Goal: Transaction & Acquisition: Purchase product/service

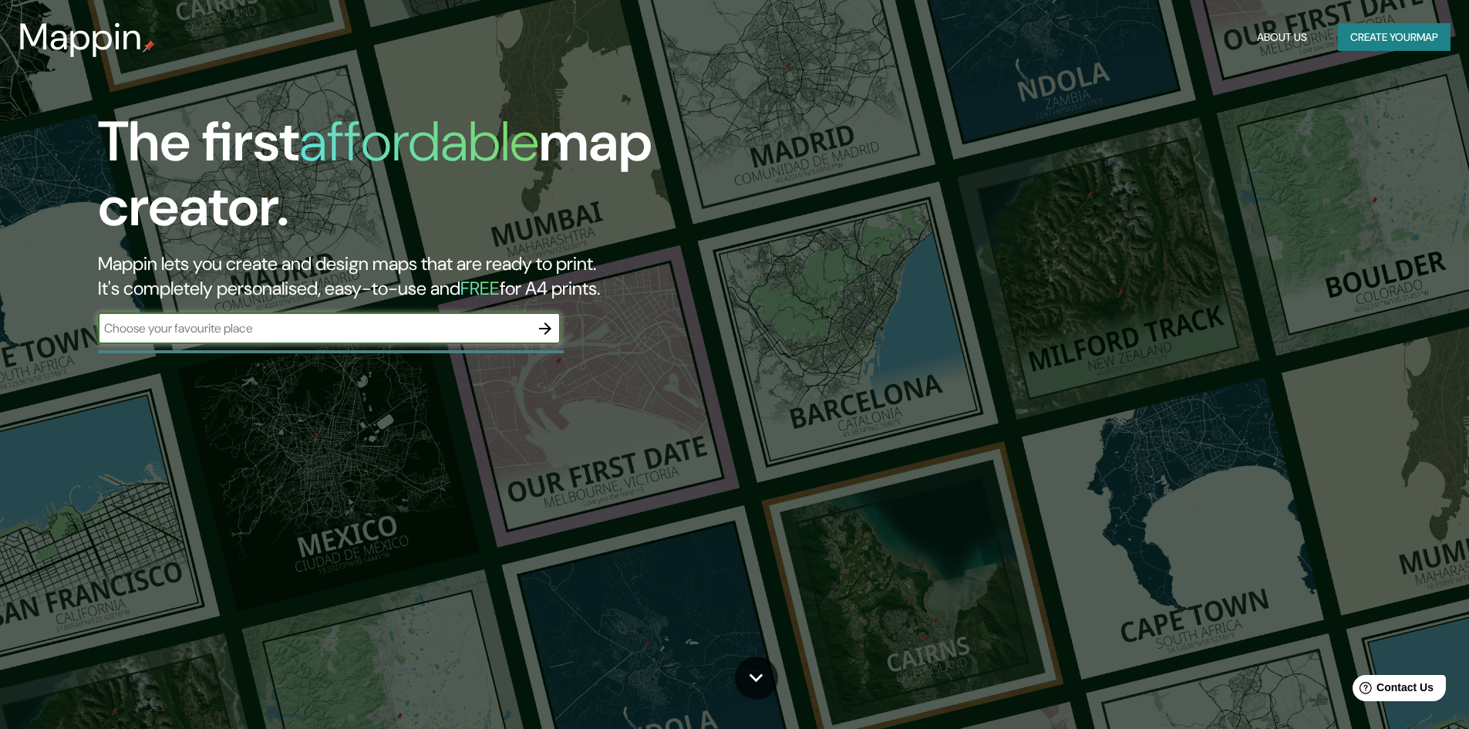
click at [348, 337] on input "text" at bounding box center [314, 328] width 432 height 18
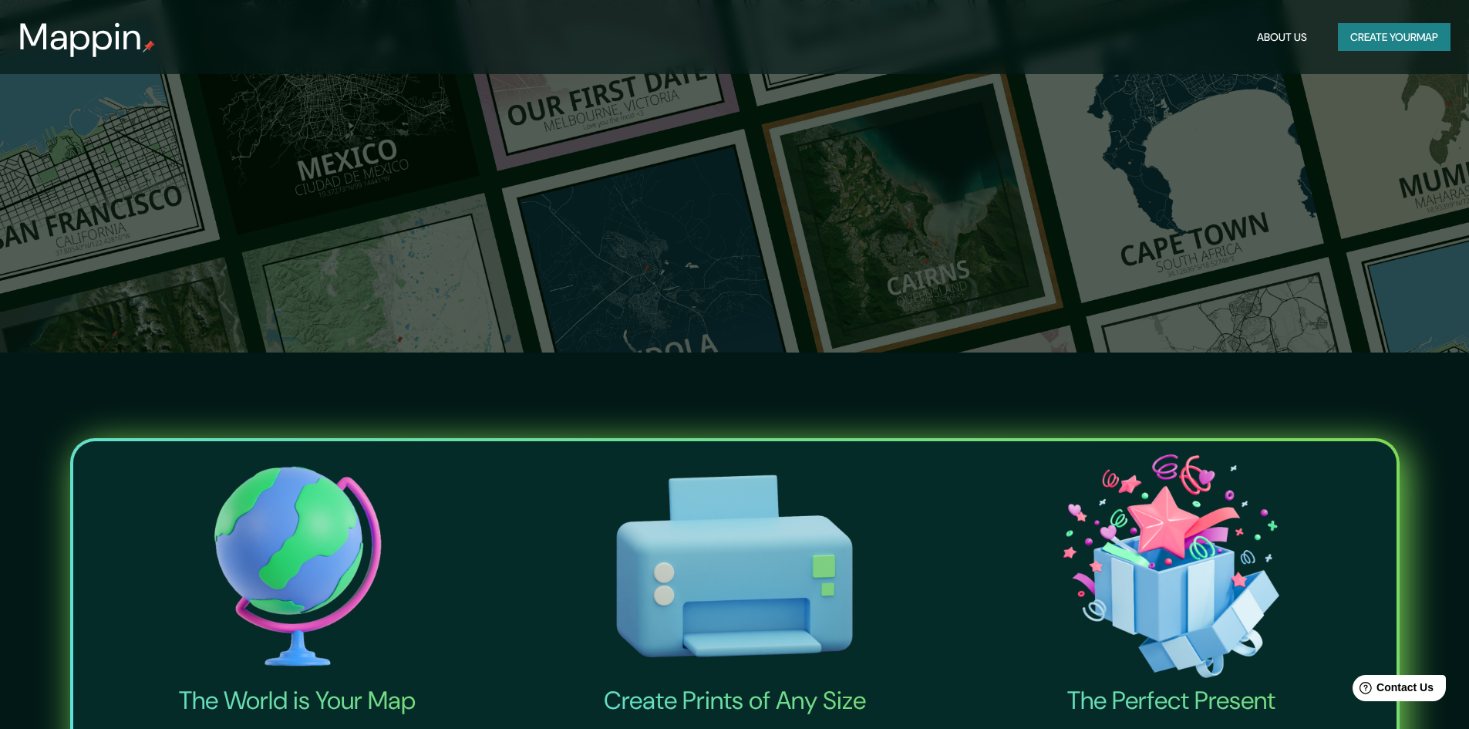
scroll to position [65, 0]
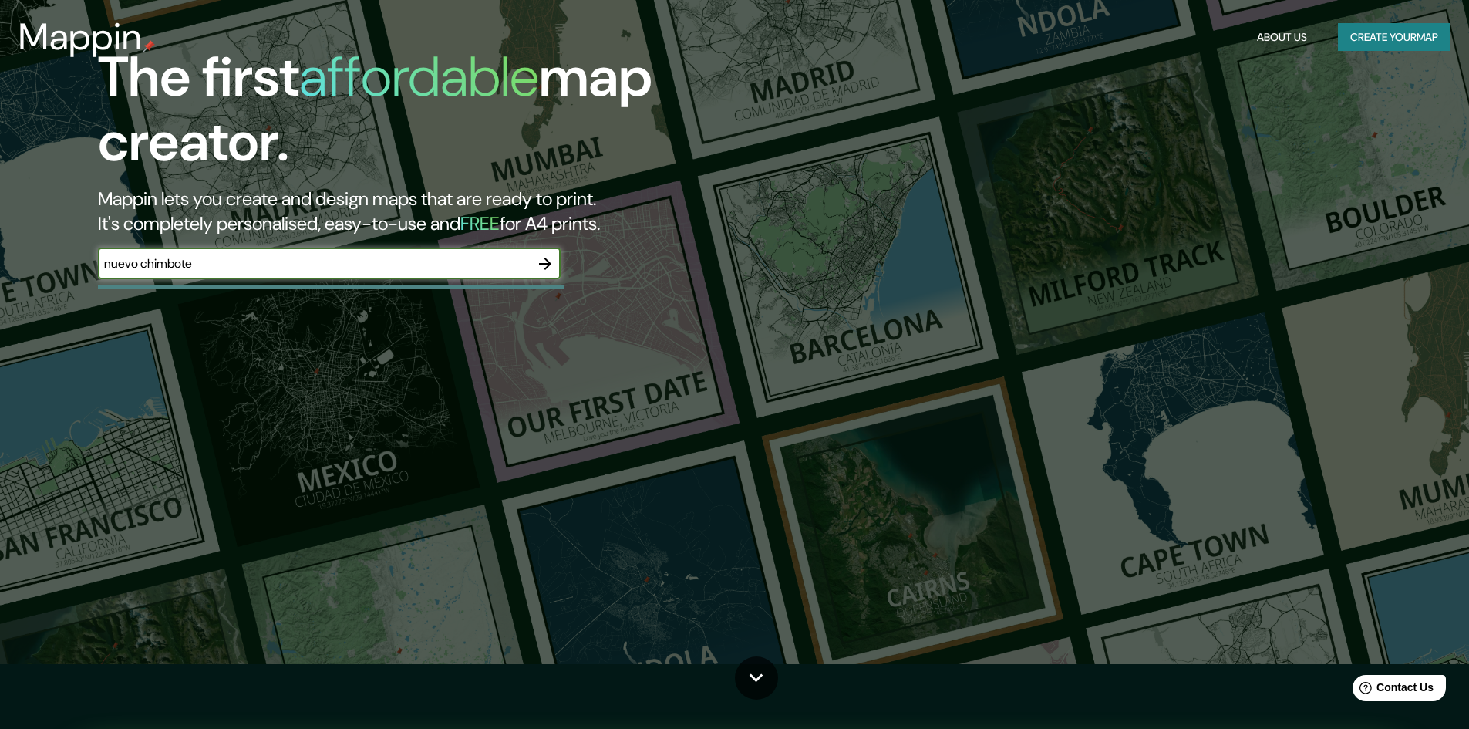
type input "nuevo chimbote"
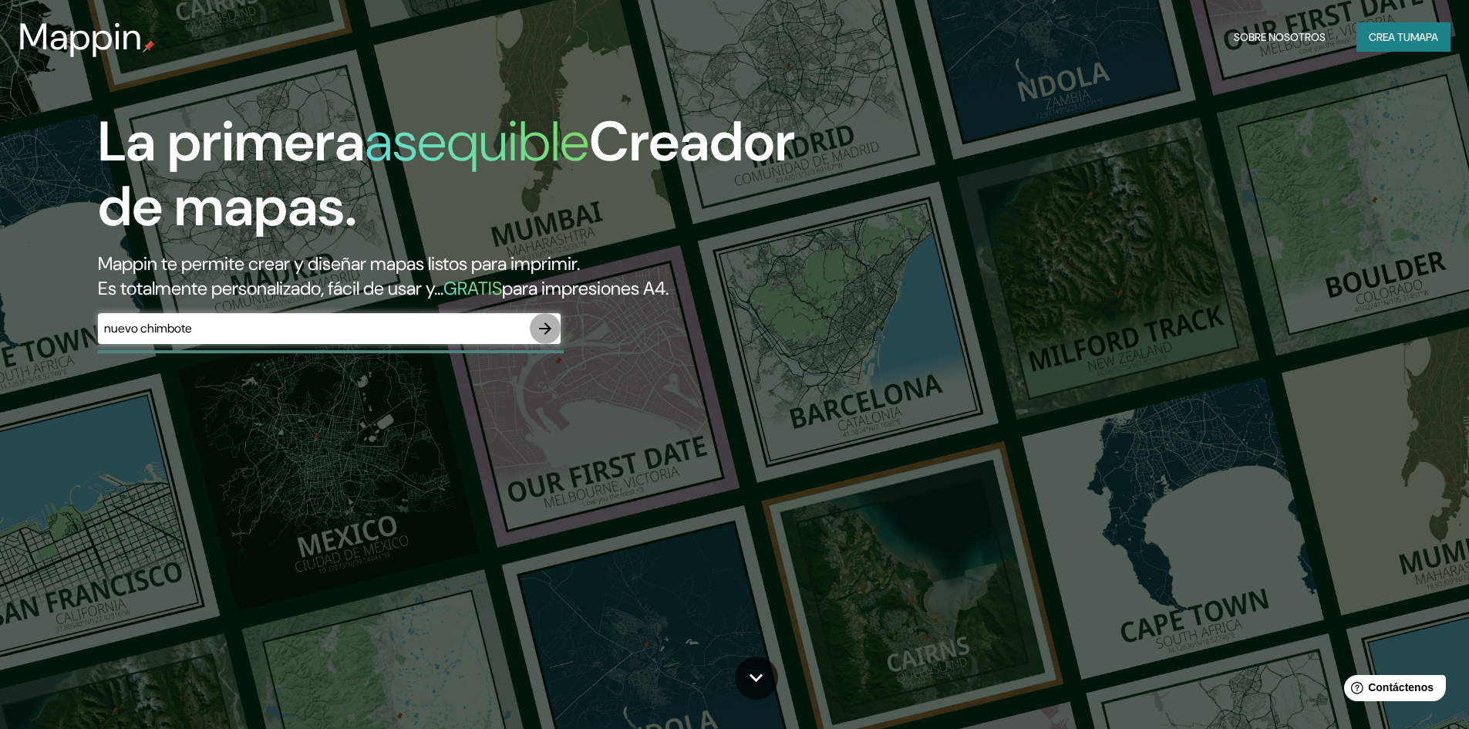
click at [550, 332] on icon "button" at bounding box center [545, 328] width 19 height 19
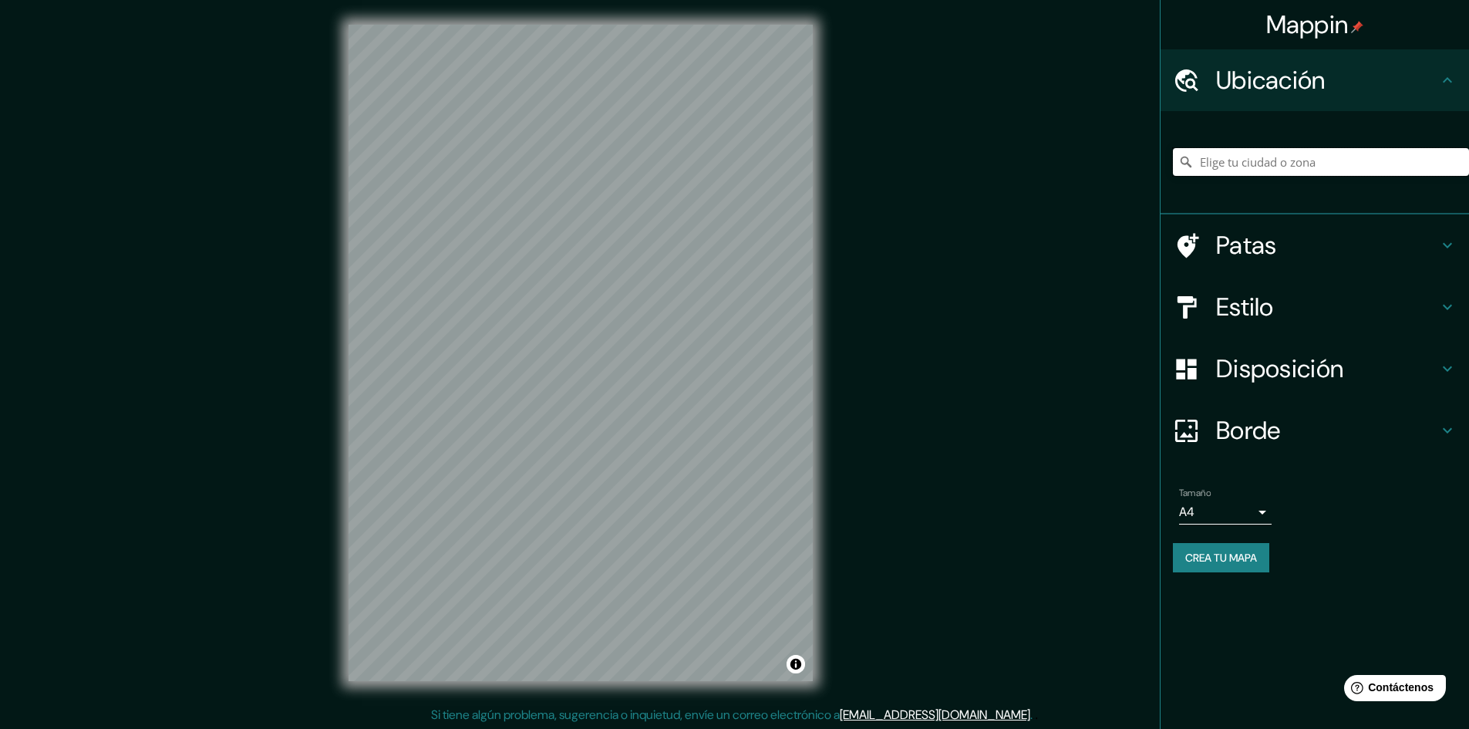
click at [1278, 160] on input "Elige tu ciudad o zona" at bounding box center [1321, 162] width 296 height 28
click at [823, 377] on div "© Mapbox © OpenStreetMap Improve this map" at bounding box center [581, 353] width 514 height 706
click at [1305, 156] on input "Nuevo Chimbote, [GEOGRAPHIC_DATA], [GEOGRAPHIC_DATA]" at bounding box center [1321, 162] width 296 height 28
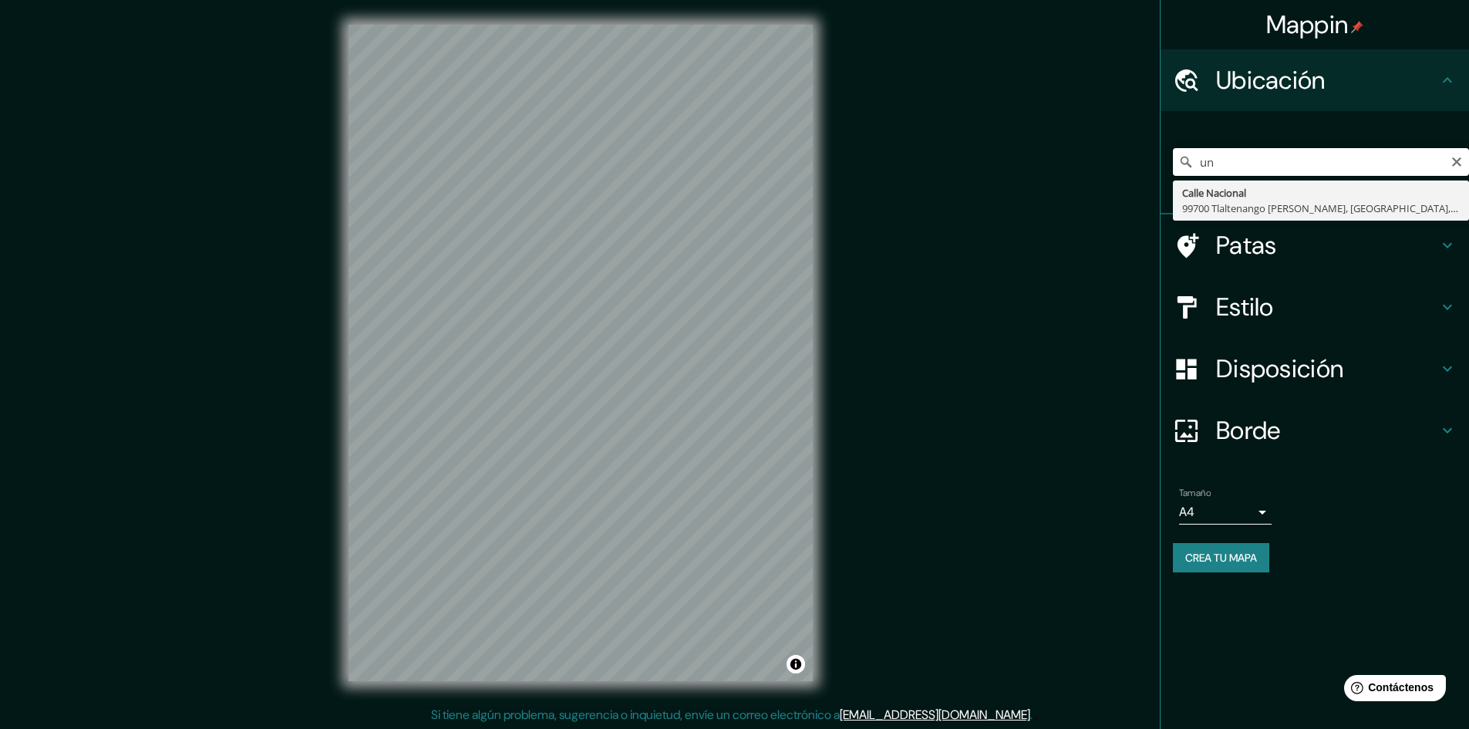
type input "u"
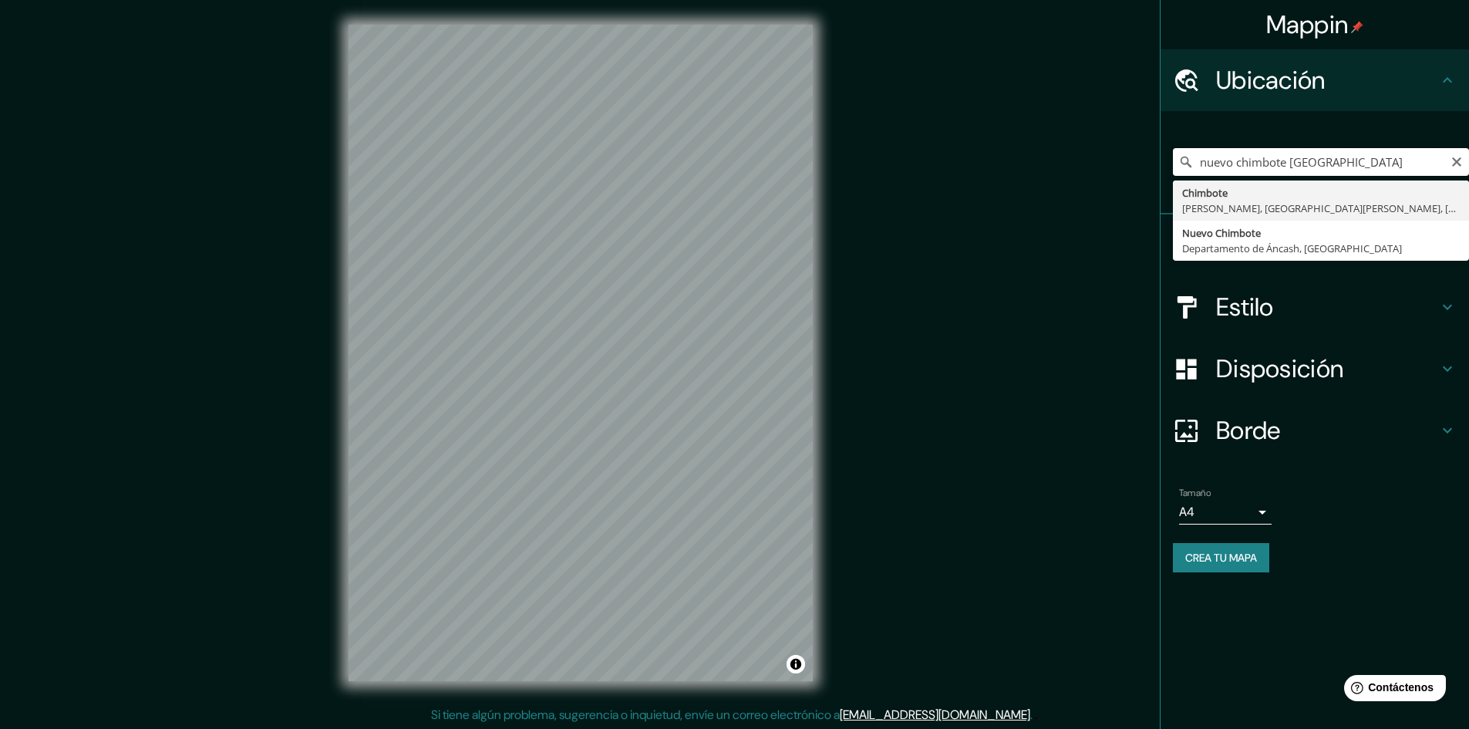
scroll to position [0, 12]
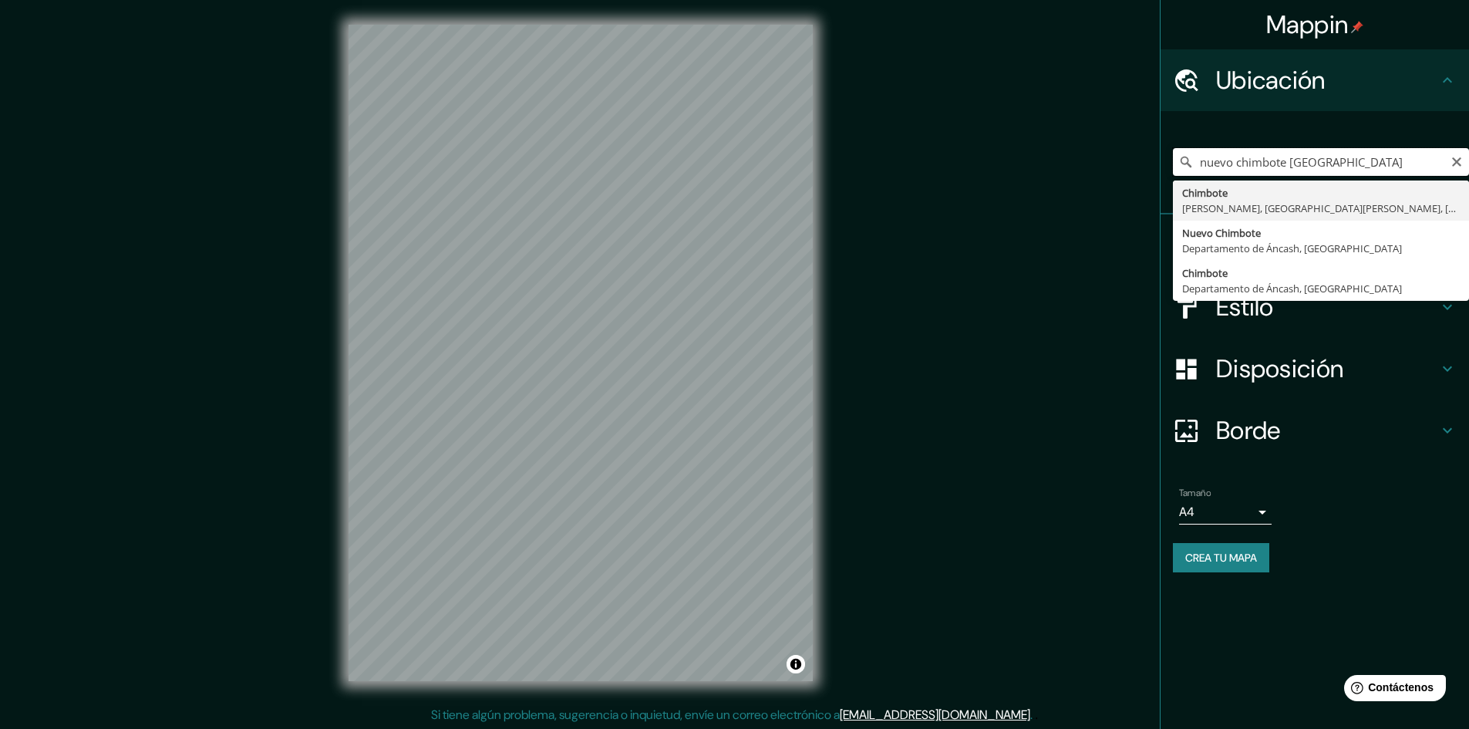
type input "nuevo chimbote [GEOGRAPHIC_DATA]"
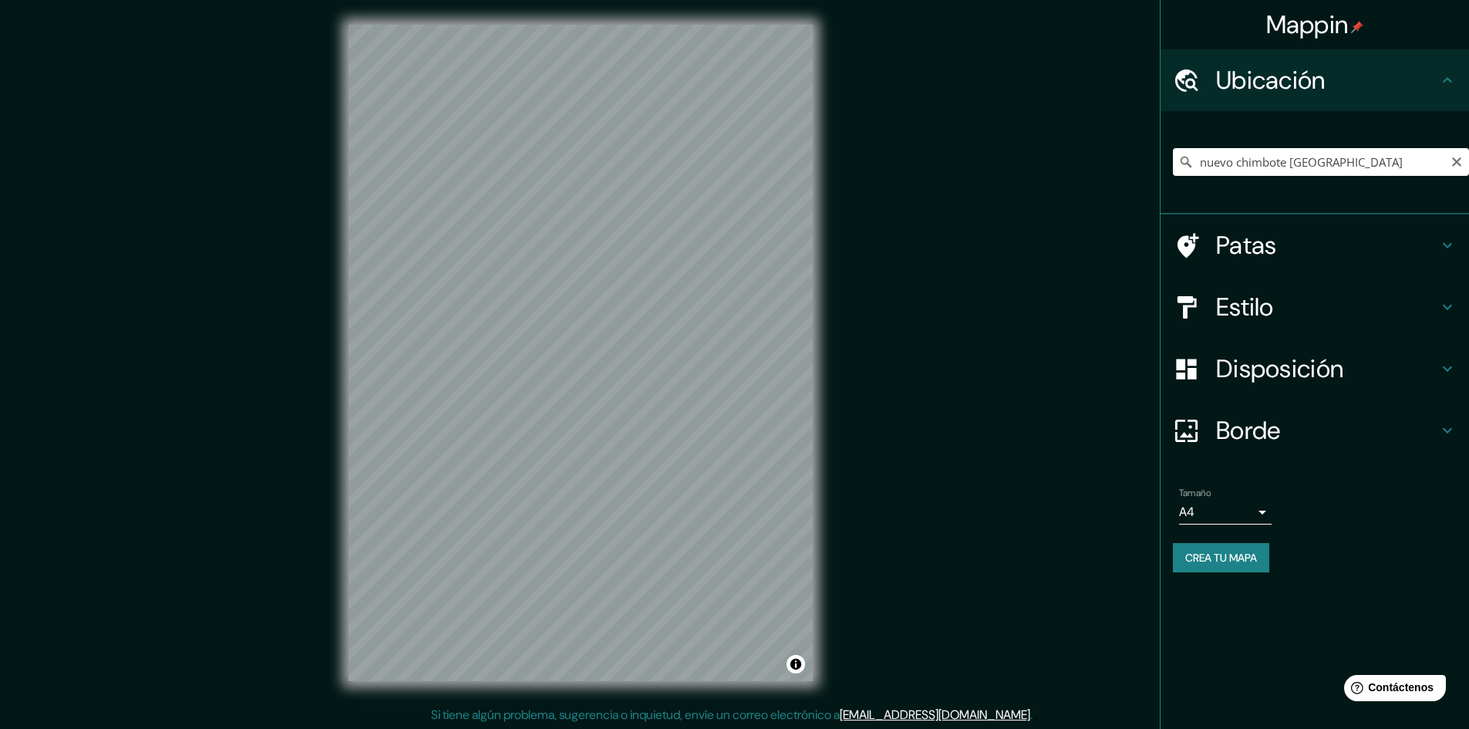
scroll to position [0, 0]
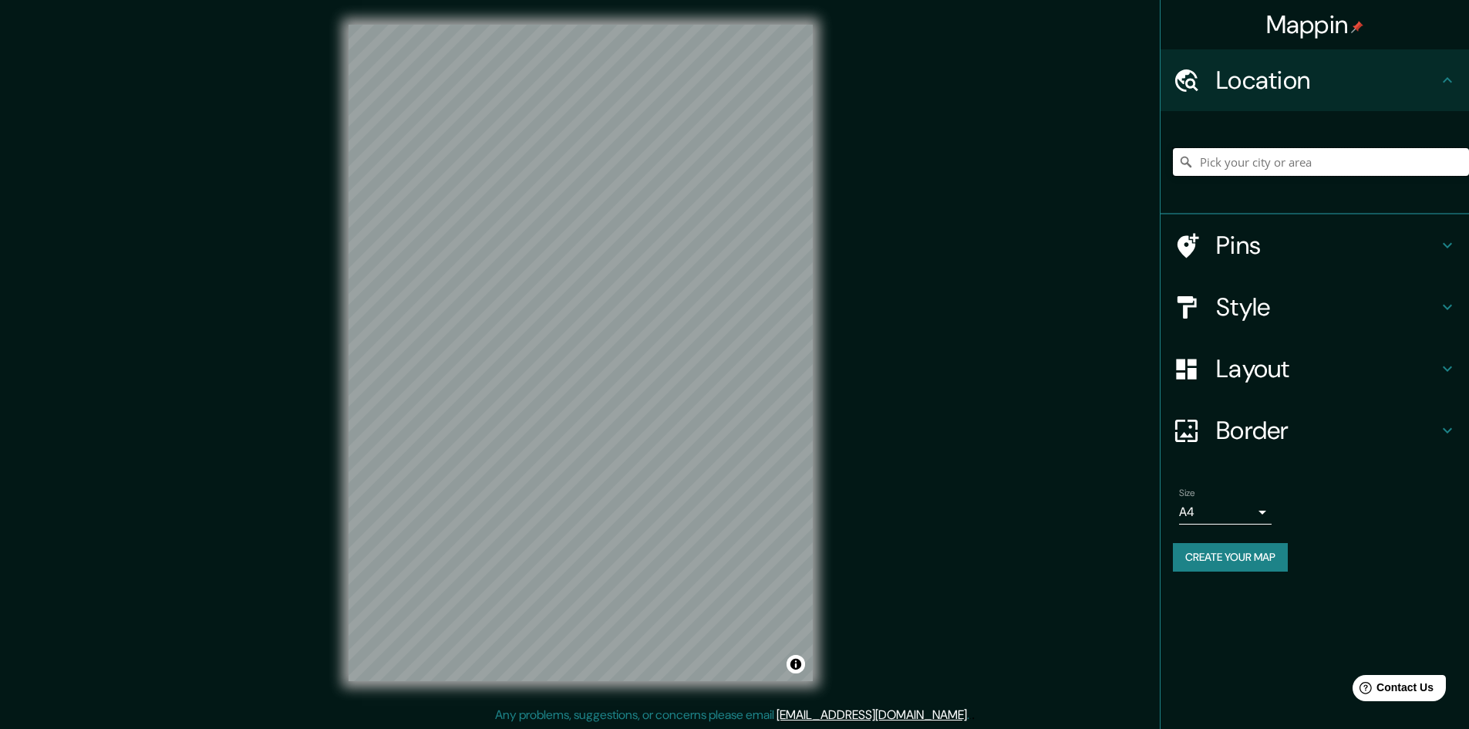
click at [1248, 162] on input "Pick your city or area" at bounding box center [1321, 162] width 296 height 28
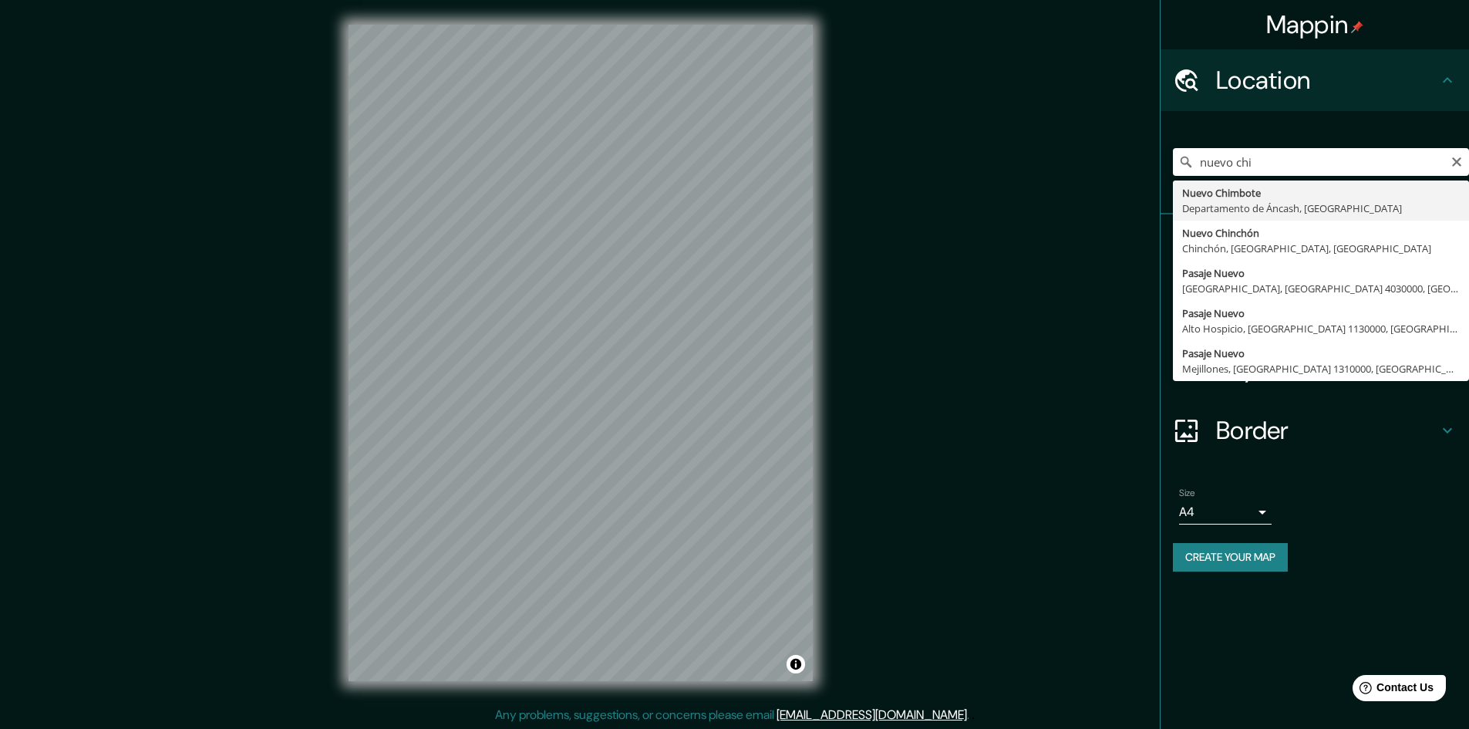
type input "Nuevo Chimbote, [GEOGRAPHIC_DATA], [GEOGRAPHIC_DATA]"
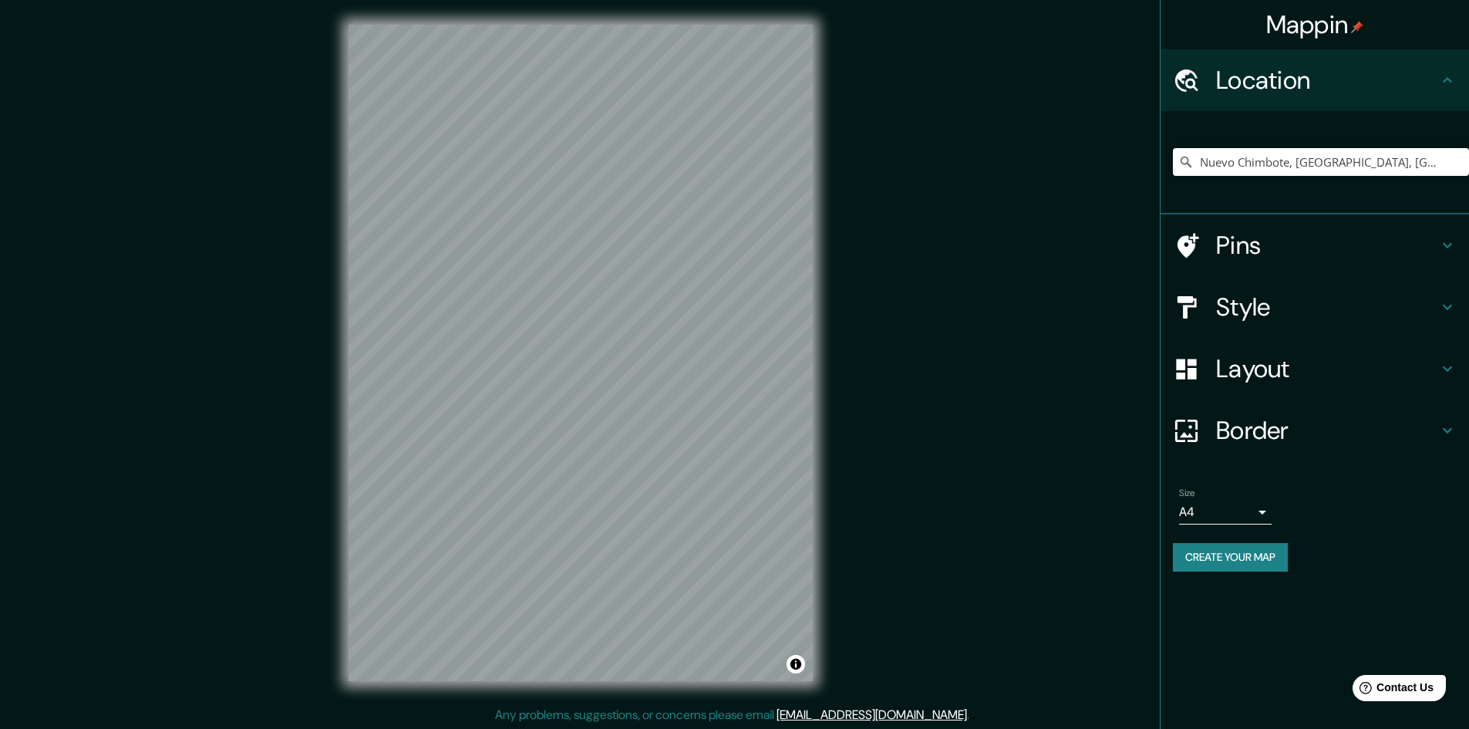
click at [932, 409] on div "Mappin Location Nuevo Chimbote, Departamento de Áncash, Perú Pins Style Layout …" at bounding box center [734, 365] width 1469 height 730
